Goal: Check status: Check status

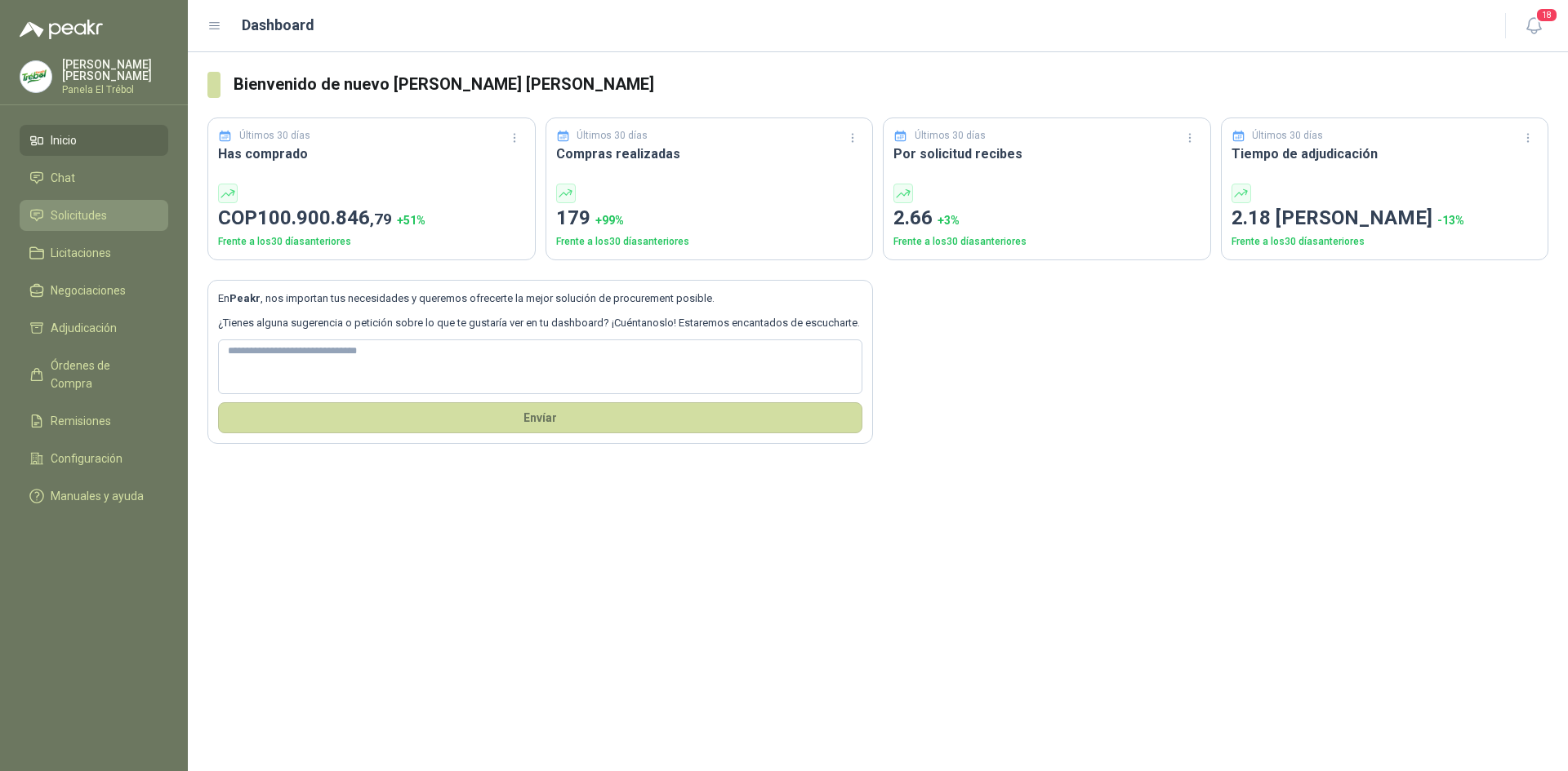
click at [70, 224] on span "Solicitudes" at bounding box center [79, 215] width 57 height 18
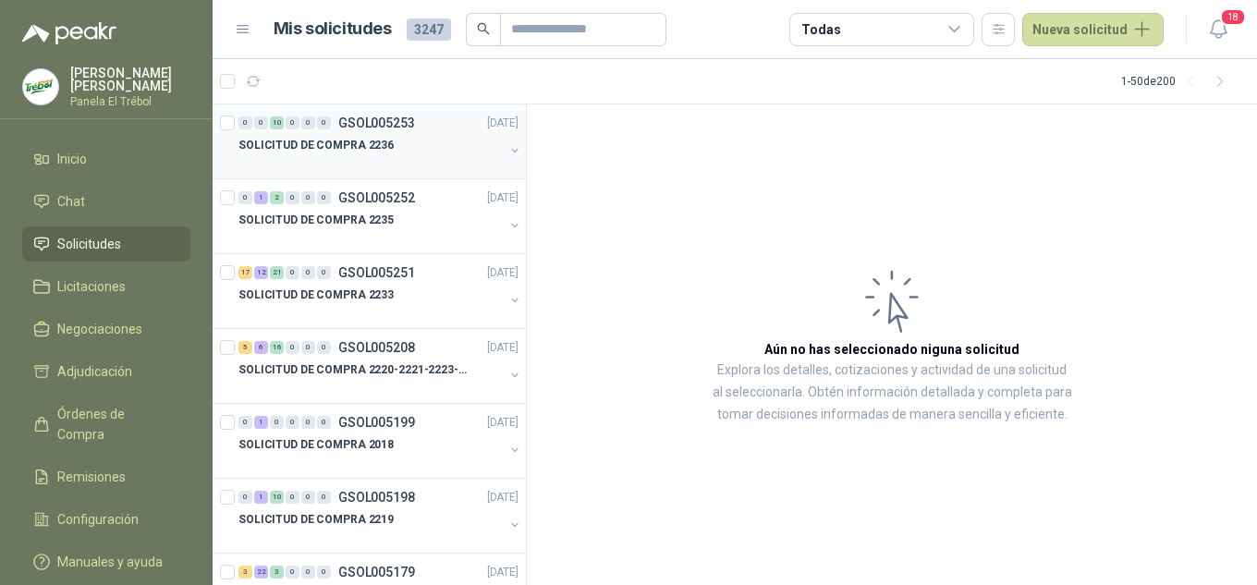
click at [507, 145] on button "button" at bounding box center [514, 150] width 15 height 15
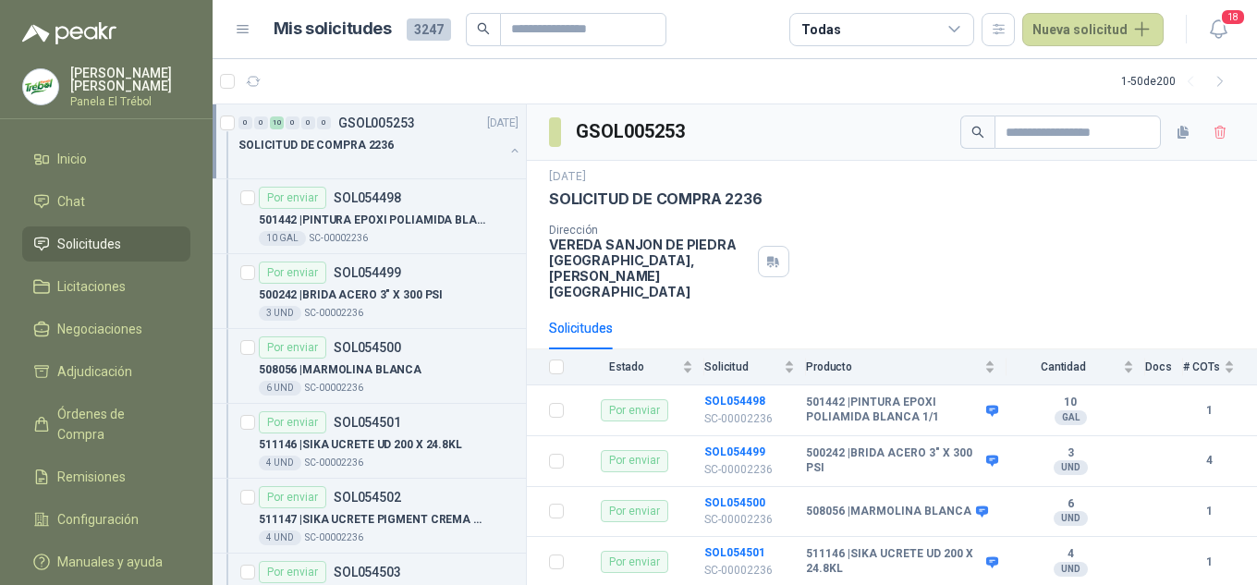
click at [508, 153] on icon "button" at bounding box center [514, 150] width 13 height 13
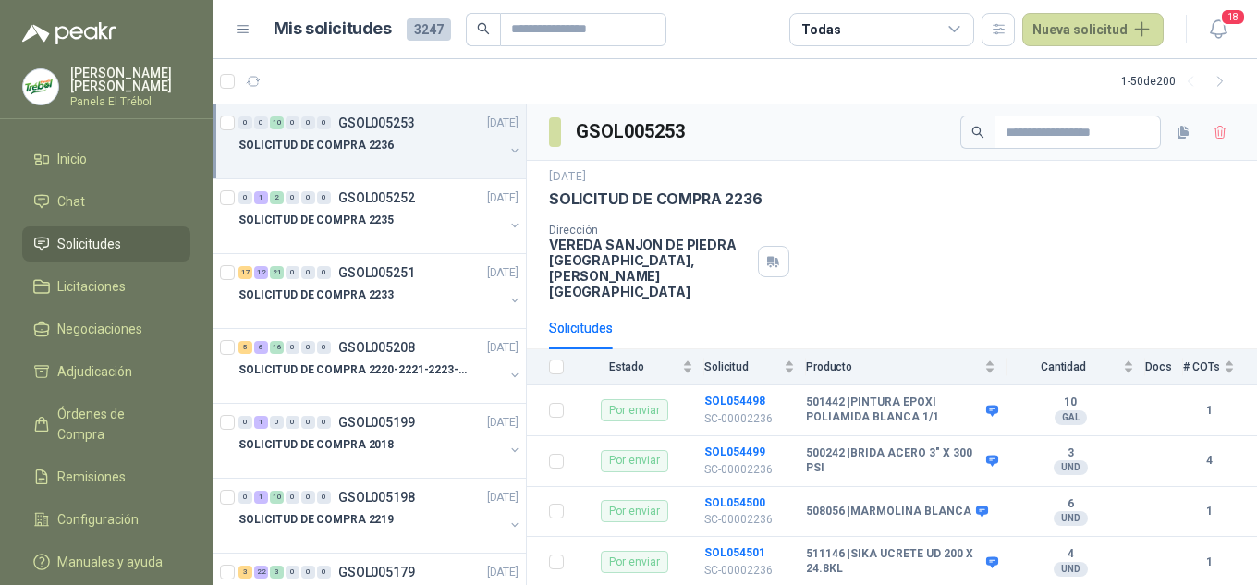
scroll to position [1, 0]
click at [507, 153] on button "button" at bounding box center [514, 149] width 15 height 15
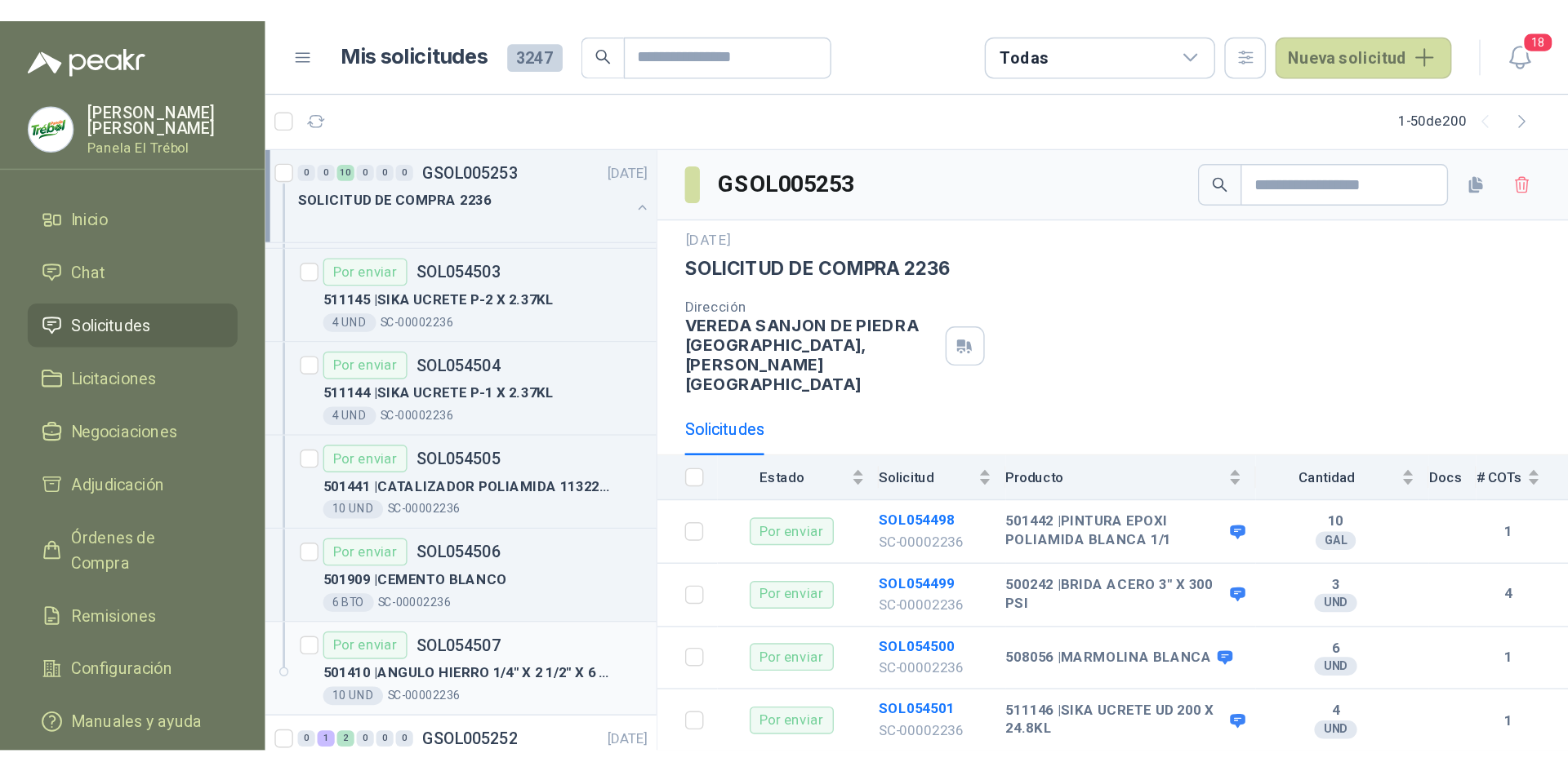
scroll to position [109, 0]
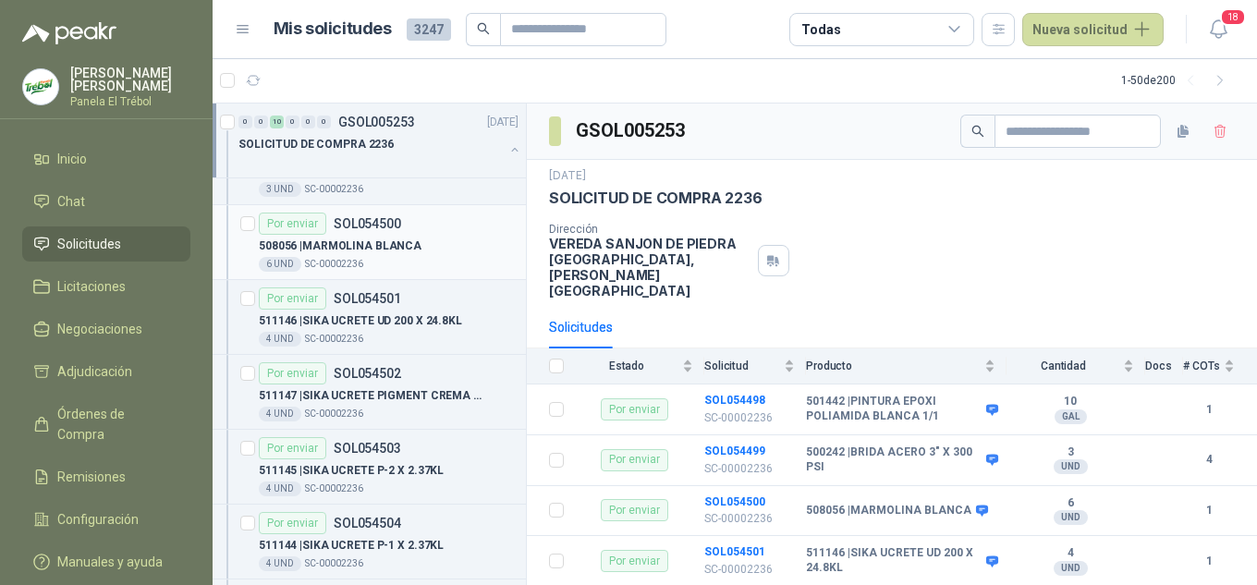
click at [382, 234] on div "Por enviar SOL054500" at bounding box center [330, 224] width 142 height 22
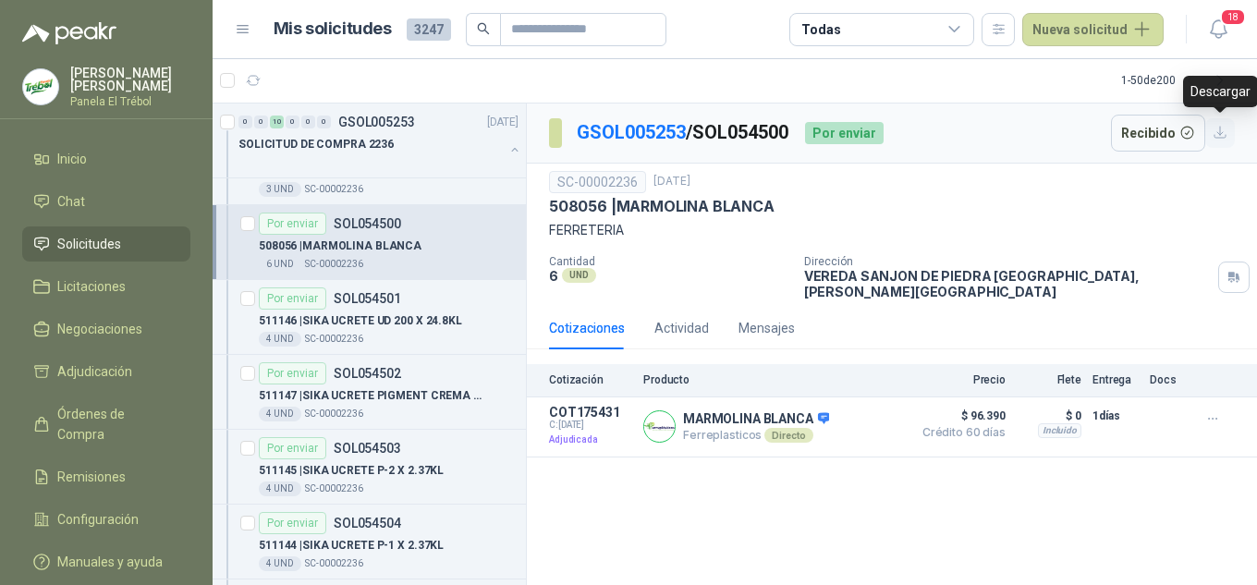
click at [1225, 134] on icon "button" at bounding box center [1221, 133] width 16 height 16
